Goal: Navigation & Orientation: Find specific page/section

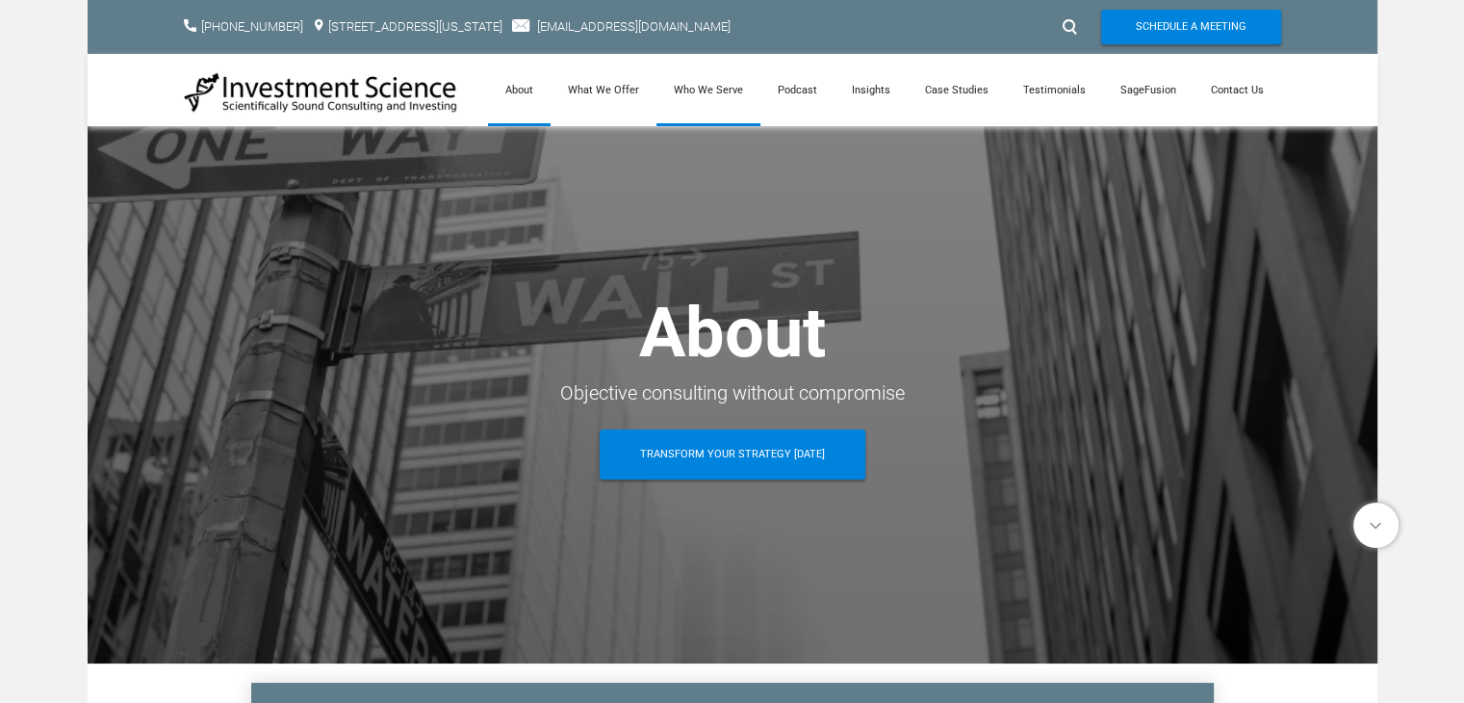
click at [697, 84] on link "Who We Serve" at bounding box center [709, 90] width 104 height 72
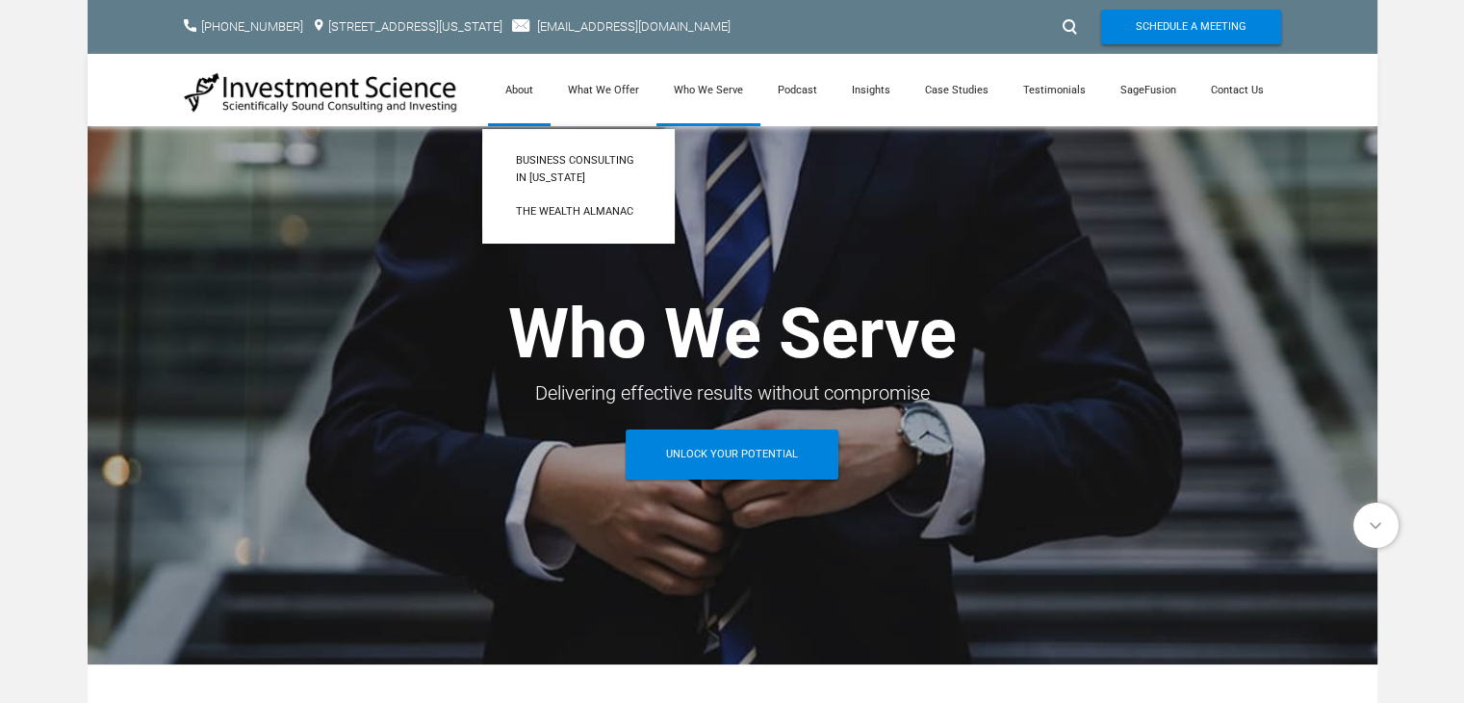
click at [534, 91] on link "About" at bounding box center [519, 90] width 63 height 72
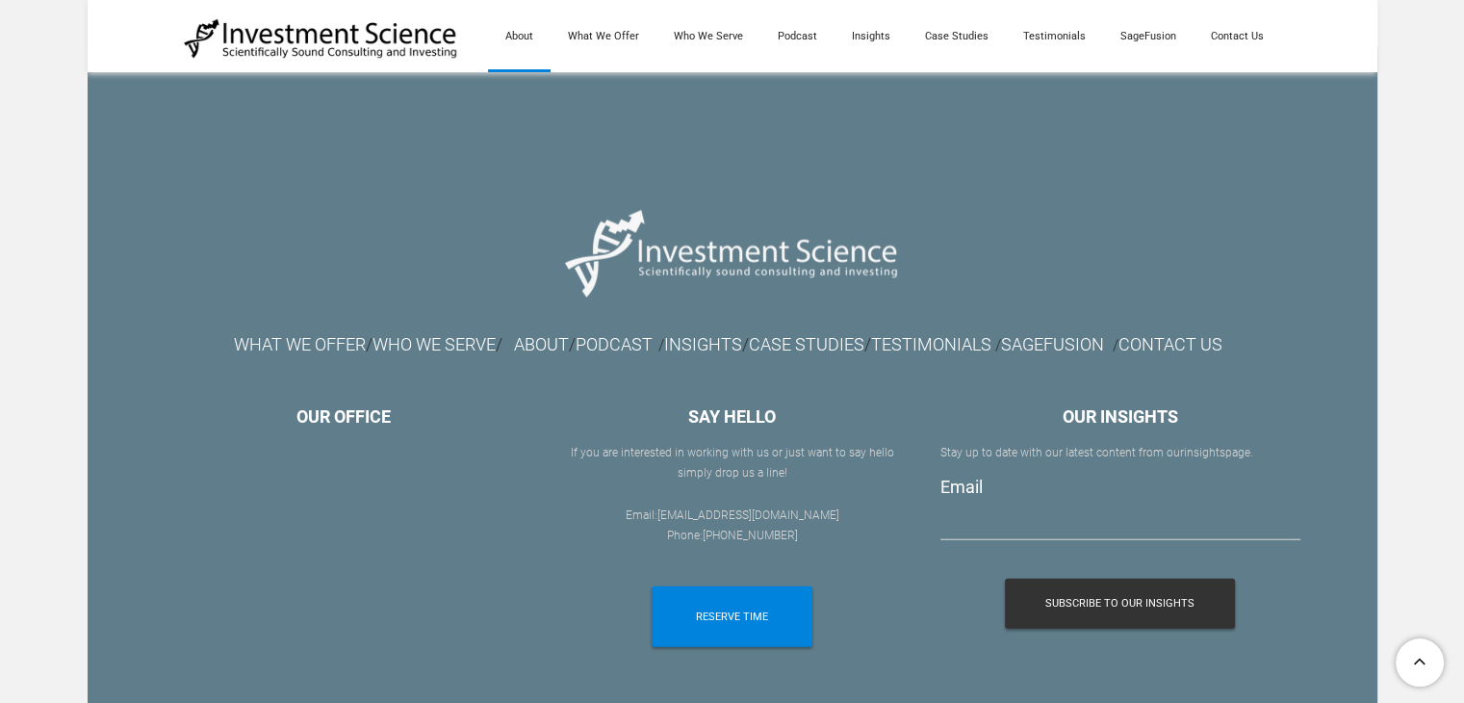
scroll to position [4747, 0]
